Goal: Information Seeking & Learning: Understand process/instructions

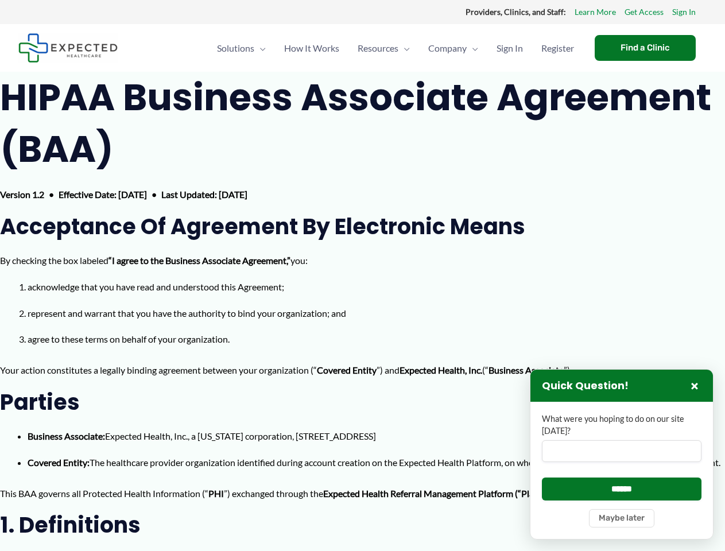
click at [621, 454] on input "What were you hoping to do on our site [DATE]?" at bounding box center [622, 451] width 160 height 22
click at [694, 386] on button "×" at bounding box center [694, 386] width 14 height 14
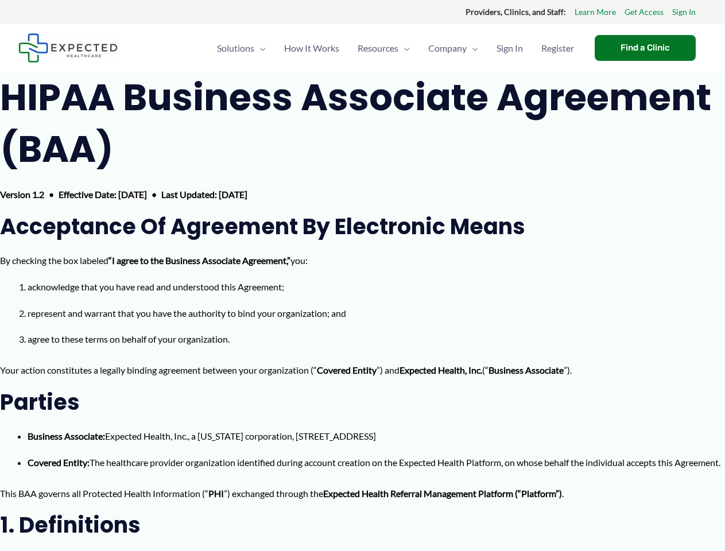
click at [621, 502] on p "This BAA governs all Protected Health Information (“ PHI ”) exchanged through t…" at bounding box center [362, 493] width 725 height 17
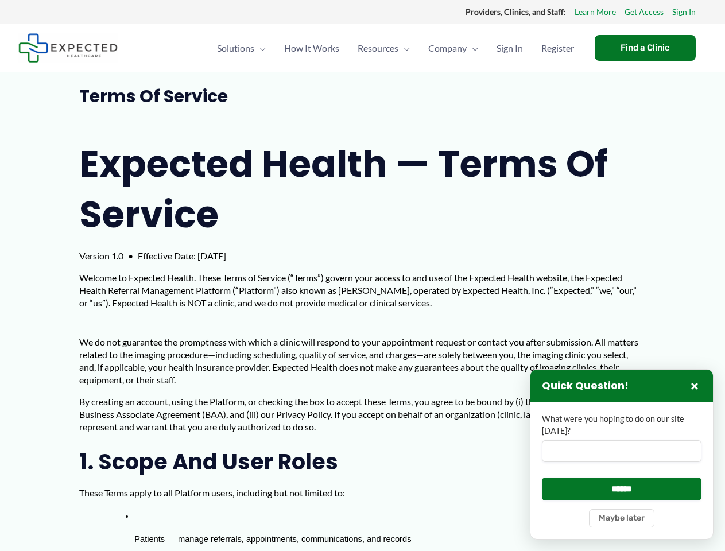
click at [362, 275] on p "Welcome to Expected Health. These Terms of Service (“Terms”) govern your access…" at bounding box center [362, 290] width 566 height 38
click at [621, 454] on input "What were you hoping to do on our site [DATE]?" at bounding box center [622, 451] width 160 height 22
click at [694, 386] on button "×" at bounding box center [694, 386] width 14 height 14
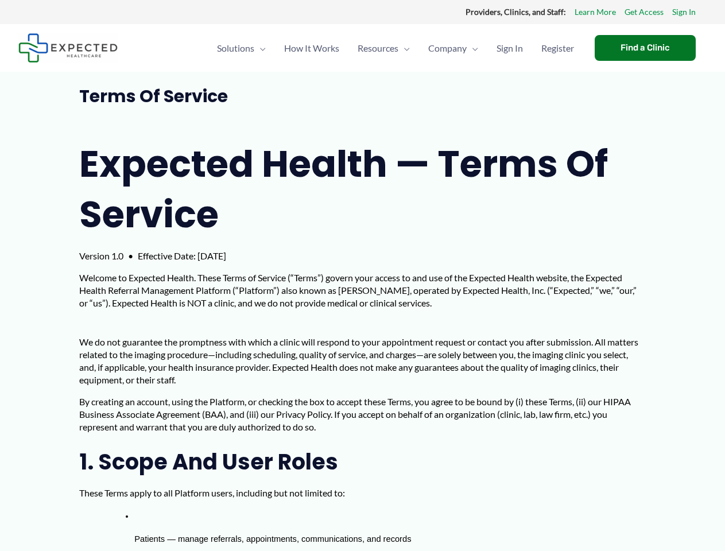
click at [621, 488] on p "These Terms apply to all Platform users, including but not limited to:" at bounding box center [362, 493] width 566 height 13
click at [621, 518] on li "Patients — manage referrals, appointments, communications, and records" at bounding box center [389, 534] width 511 height 52
